Goal: Task Accomplishment & Management: Complete application form

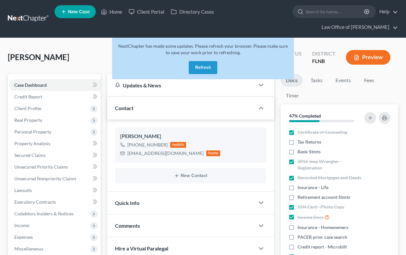
select select "0"
click at [107, 10] on link "Home" at bounding box center [112, 12] width 28 height 12
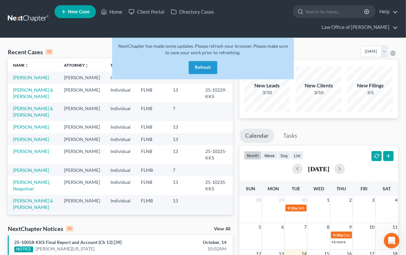
click at [204, 68] on button "Refresh" at bounding box center [203, 67] width 29 height 13
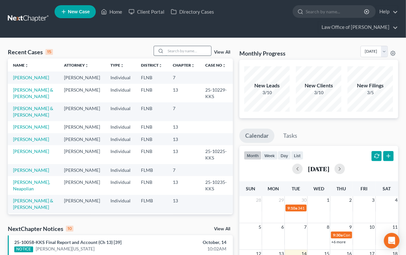
click at [184, 52] on input "search" at bounding box center [188, 50] width 45 height 9
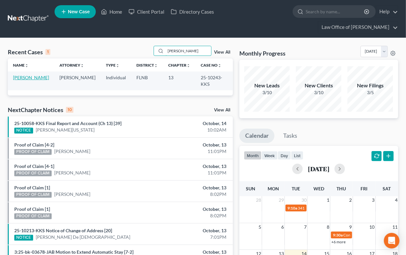
type input "[PERSON_NAME]"
click at [21, 77] on link "[PERSON_NAME]" at bounding box center [31, 78] width 36 height 6
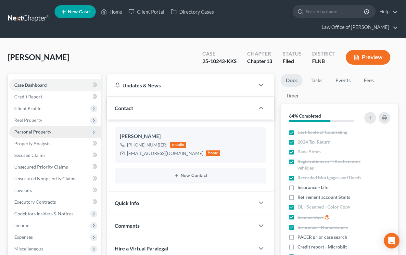
click at [43, 133] on span "Personal Property" at bounding box center [32, 132] width 37 height 6
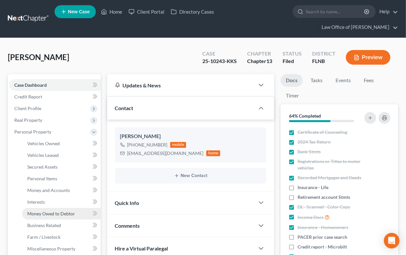
click at [39, 212] on span "Money Owed to Debtor" at bounding box center [51, 214] width 48 height 6
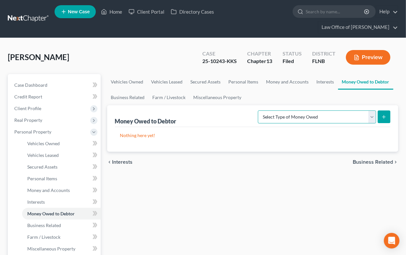
select select "other_contingent_and_unliquidated_claims"
click option "Other Contingent & Unliquidated Claims (A/B: 34)" at bounding box center [0, 0] width 0 height 0
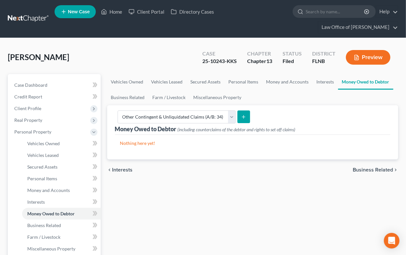
click at [241, 117] on icon "submit" at bounding box center [243, 116] width 5 height 5
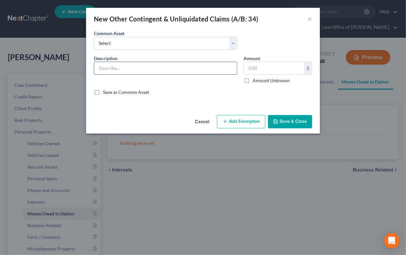
click at [202, 71] on input "text" at bounding box center [165, 68] width 142 height 12
type input "Workers compensation claim for injury in October 2024 - disability raiting 3%"
click at [253, 81] on label "Amount Unknown" at bounding box center [271, 80] width 37 height 6
click at [255, 81] on input "Amount Unknown" at bounding box center [257, 79] width 4 height 4
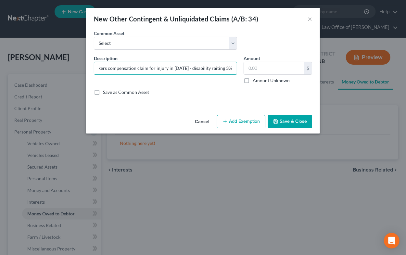
checkbox input "true"
type input "0.00"
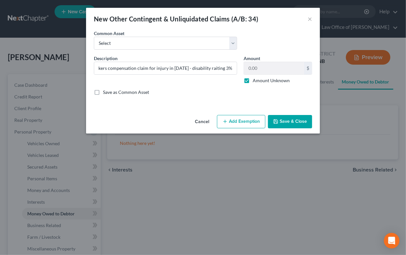
click at [241, 119] on button "Add Exemption" at bounding box center [241, 122] width 48 height 14
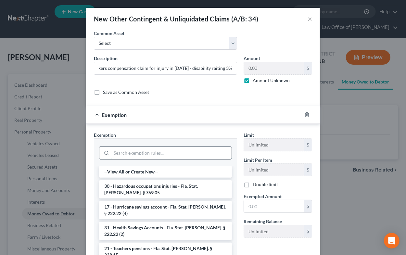
click at [188, 155] on input "search" at bounding box center [171, 153] width 120 height 12
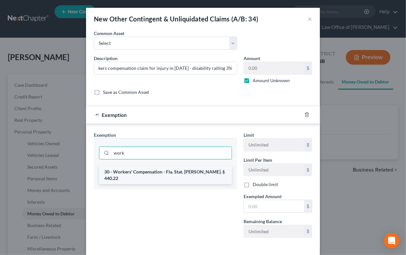
type input "work"
click at [187, 172] on li "30 - Workers' Compensation - Fla. Stat. Ann. § 440.22" at bounding box center [165, 175] width 133 height 18
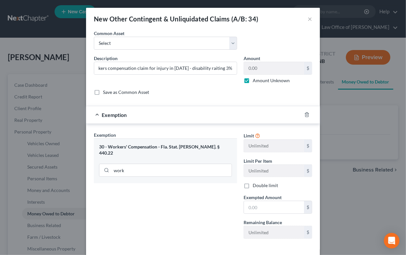
scroll to position [30, 0]
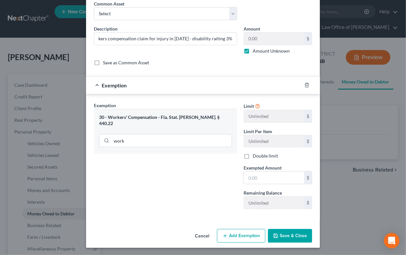
click at [293, 235] on button "Save & Close" at bounding box center [290, 236] width 44 height 14
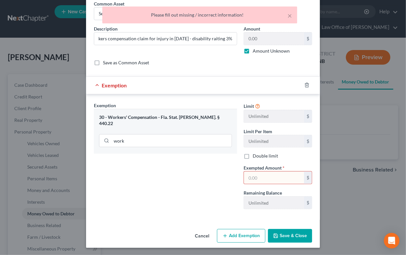
click at [231, 196] on div "Exemption Set must be selected for CA. Exemption * 30 - Workers' Compensation -…" at bounding box center [166, 158] width 150 height 112
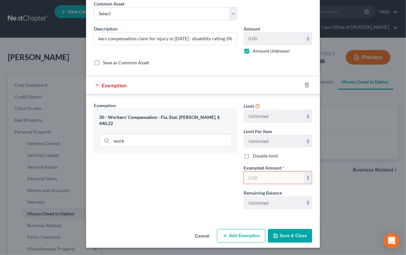
click at [260, 178] on input "text" at bounding box center [274, 177] width 60 height 12
type input "1.00"
click at [282, 233] on button "Save & Close" at bounding box center [290, 236] width 44 height 14
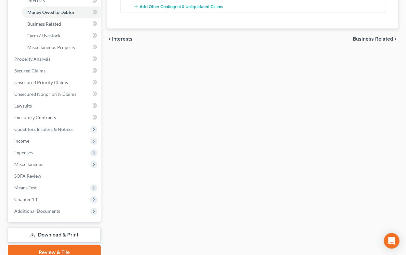
scroll to position [229, 0]
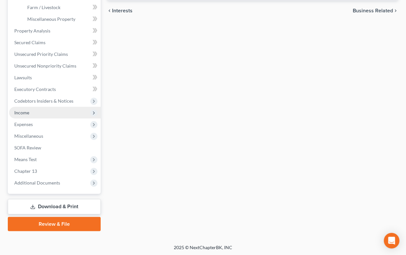
click at [20, 111] on span "Income" at bounding box center [21, 113] width 15 height 6
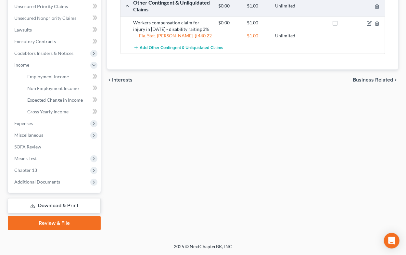
scroll to position [159, 0]
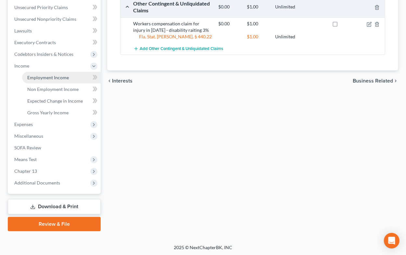
click at [64, 78] on span "Employment Income" at bounding box center [48, 78] width 42 height 6
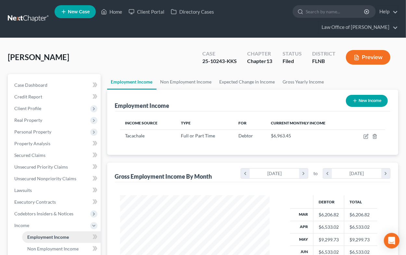
scroll to position [116, 162]
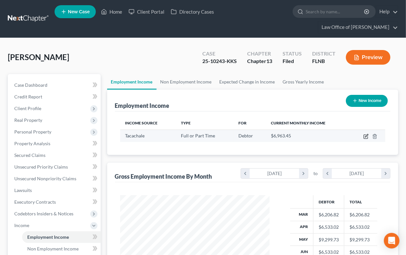
click at [366, 136] on icon "button" at bounding box center [365, 136] width 5 height 5
select select "0"
select select "9"
select select "2"
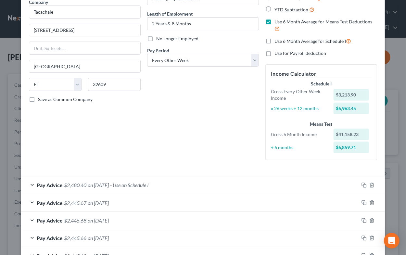
scroll to position [64, 0]
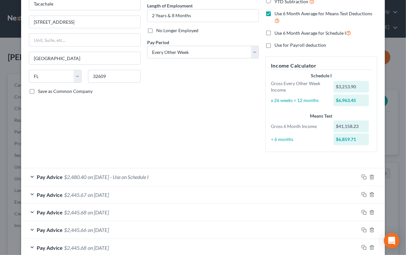
click at [218, 180] on div "Pay Advice $2,480.40 on 09/19/2025 - Use on Schedule I" at bounding box center [190, 176] width 338 height 17
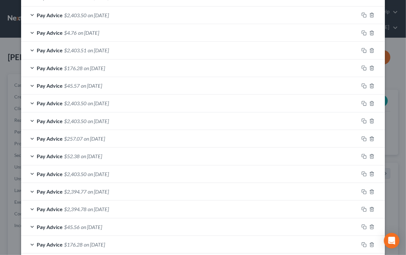
scroll to position [772, 0]
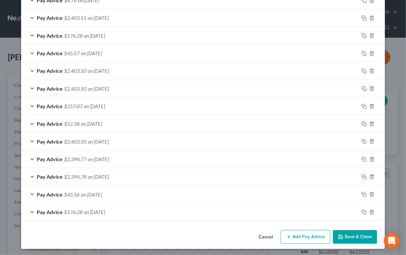
click at [346, 233] on button "Save & Close" at bounding box center [355, 237] width 44 height 14
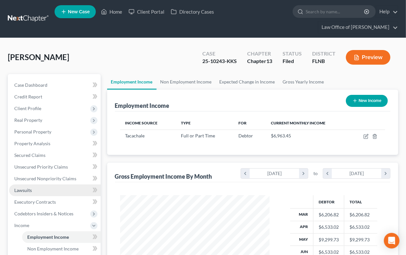
scroll to position [159, 0]
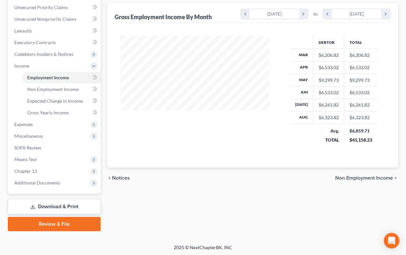
click at [75, 205] on link "Download & Print" at bounding box center [54, 206] width 93 height 15
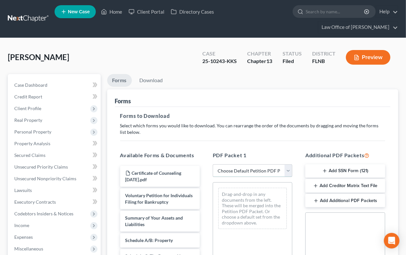
select select "2"
click option "Amended Forms" at bounding box center [0, 0] width 0 height 0
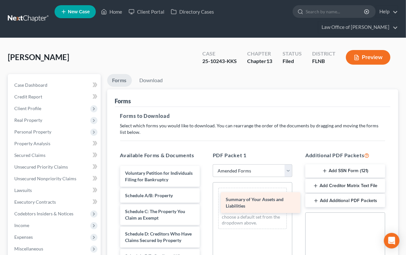
drag, startPoint x: 147, startPoint y: 196, endPoint x: 248, endPoint y: 200, distance: 100.7
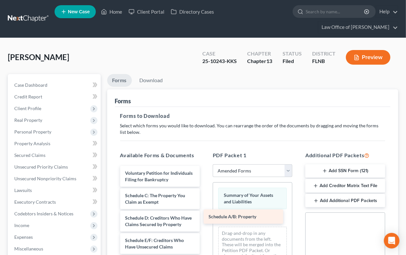
drag, startPoint x: 159, startPoint y: 194, endPoint x: 246, endPoint y: 215, distance: 89.8
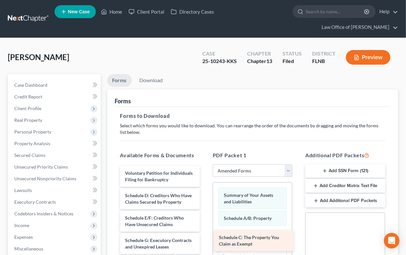
drag, startPoint x: 160, startPoint y: 195, endPoint x: 254, endPoint y: 238, distance: 103.0
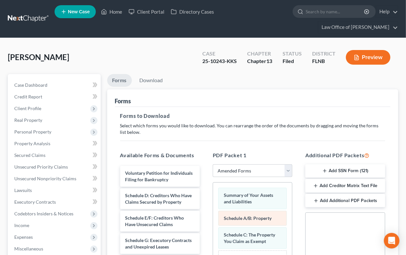
scroll to position [143, 0]
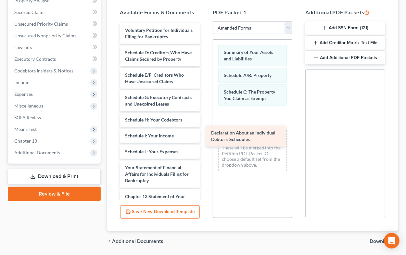
drag, startPoint x: 177, startPoint y: 168, endPoint x: 263, endPoint y: 134, distance: 92.5
click at [205, 134] on div "Declaration About an Individual Debtor's Schedules Voluntary Petition for Indiv…" at bounding box center [160, 169] width 90 height 292
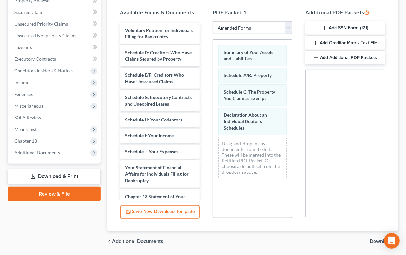
click at [373, 240] on span "Download" at bounding box center [380, 241] width 23 height 5
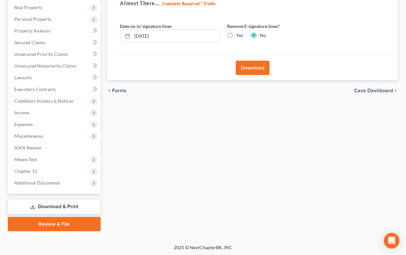
click at [236, 33] on label "Yes" at bounding box center [239, 35] width 7 height 6
click at [239, 33] on input "Yes" at bounding box center [241, 34] width 4 height 4
radio input "true"
radio input "false"
click at [245, 67] on button "Download" at bounding box center [253, 68] width 34 height 14
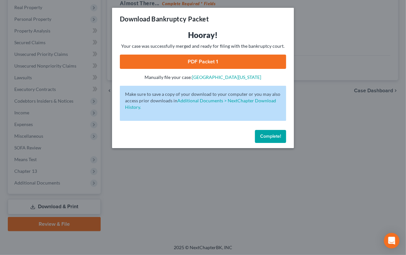
click at [246, 65] on link "PDF Packet 1" at bounding box center [203, 62] width 166 height 14
click at [230, 129] on div "Complete!" at bounding box center [203, 137] width 182 height 21
click at [265, 135] on span "Complete!" at bounding box center [270, 136] width 21 height 6
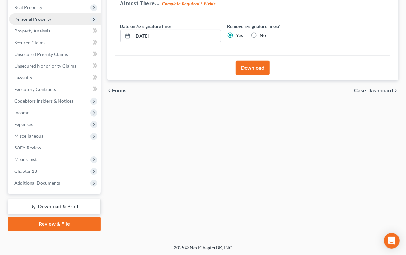
click at [33, 22] on span "Personal Property" at bounding box center [55, 19] width 92 height 12
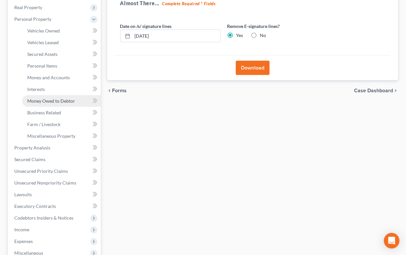
click at [44, 102] on span "Money Owed to Debtor" at bounding box center [51, 101] width 48 height 6
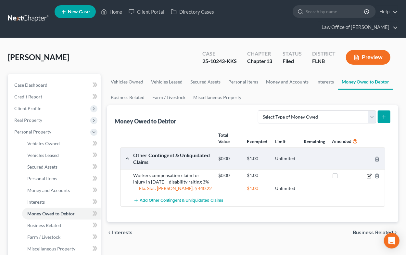
click at [369, 176] on icon "button" at bounding box center [369, 175] width 3 height 3
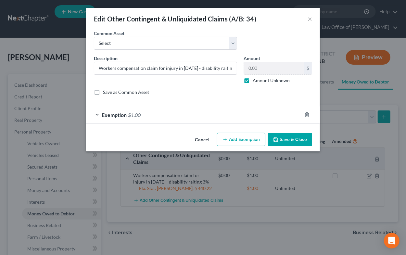
click at [244, 117] on div "Exemption $1.00" at bounding box center [194, 114] width 216 height 17
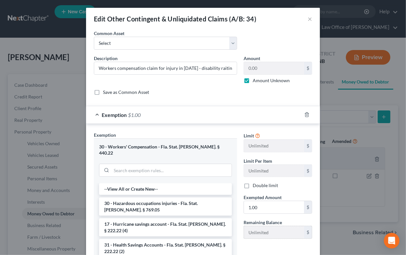
scroll to position [72, 0]
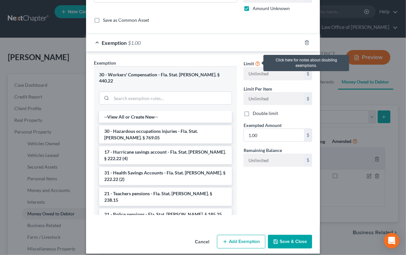
click at [256, 62] on icon at bounding box center [257, 63] width 5 height 6
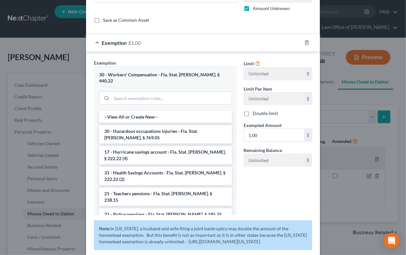
scroll to position [113, 0]
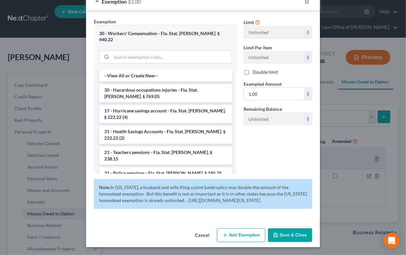
click at [281, 237] on button "Save & Close" at bounding box center [290, 235] width 44 height 14
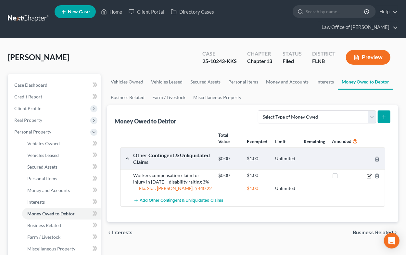
click at [369, 176] on icon "button" at bounding box center [369, 175] width 3 height 3
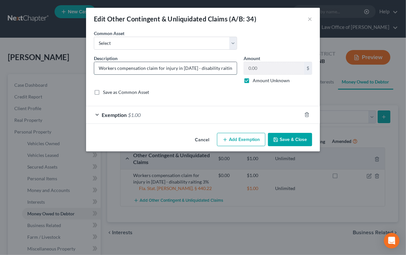
click at [173, 68] on input "Workers compensation claim for injury in October 2024 - disability raiting 3%" at bounding box center [165, 68] width 142 height 12
type input "Workers compensation claim for injuries sustained in October 2024 - disability …"
click at [288, 136] on button "Save & Close" at bounding box center [290, 140] width 44 height 14
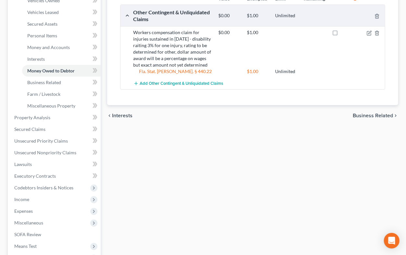
scroll to position [229, 0]
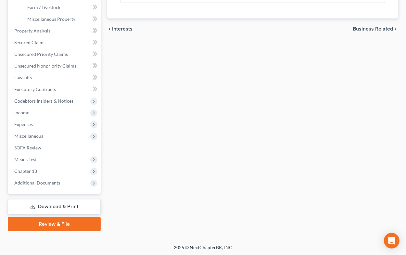
click at [77, 206] on link "Download & Print" at bounding box center [54, 206] width 93 height 15
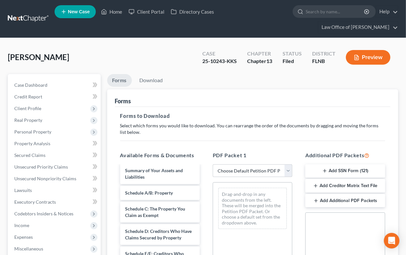
scroll to position [64, 0]
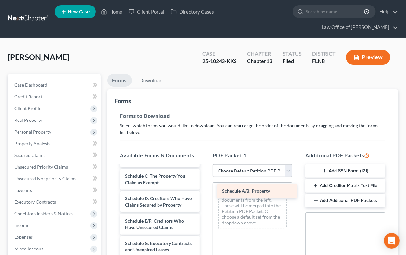
drag, startPoint x: 132, startPoint y: 176, endPoint x: 237, endPoint y: 192, distance: 106.3
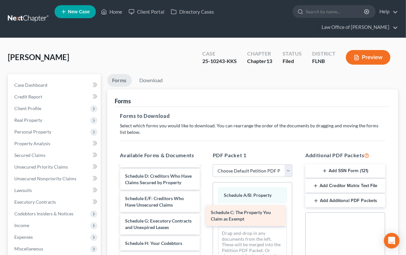
drag, startPoint x: 156, startPoint y: 182, endPoint x: 244, endPoint y: 219, distance: 95.1
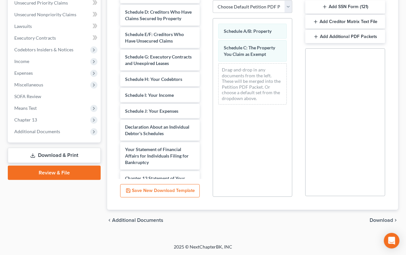
click at [376, 219] on span "Download" at bounding box center [380, 219] width 23 height 5
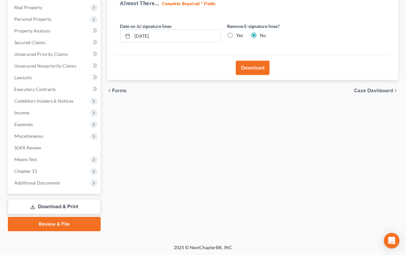
click at [236, 35] on label "Yes" at bounding box center [239, 35] width 7 height 6
click at [239, 35] on input "Yes" at bounding box center [241, 34] width 4 height 4
radio input "true"
radio input "false"
click at [248, 66] on button "Download" at bounding box center [253, 68] width 34 height 14
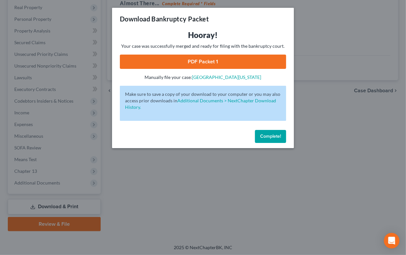
click at [213, 61] on link "PDF Packet 1" at bounding box center [203, 62] width 166 height 14
click at [276, 134] on span "Complete!" at bounding box center [270, 136] width 21 height 6
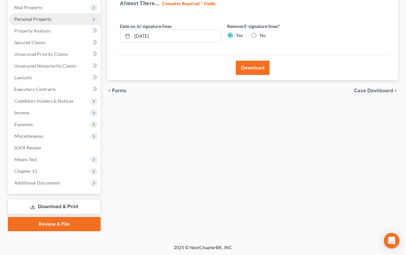
click at [44, 20] on span "Personal Property" at bounding box center [32, 19] width 37 height 6
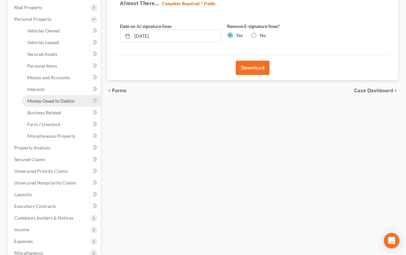
click at [51, 98] on span "Money Owed to Debtor" at bounding box center [51, 101] width 48 height 6
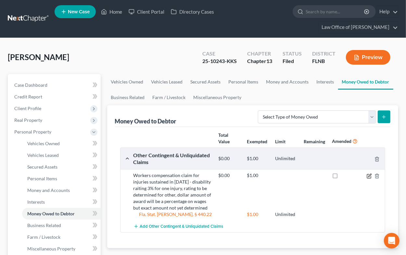
click at [369, 176] on icon "button" at bounding box center [368, 175] width 5 height 5
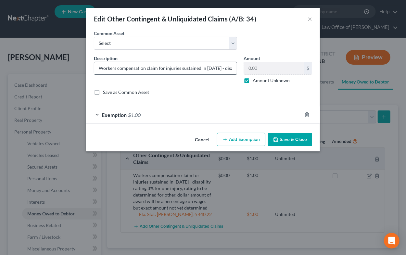
click at [181, 70] on input "Workers compensation claim for injuries sustained in October 2024 - disability …" at bounding box center [165, 68] width 142 height 12
type input "Workers compensation claim for injuries sustained in October 2024 - disability …"
click at [285, 141] on button "Save & Close" at bounding box center [290, 140] width 44 height 14
